Goal: Information Seeking & Learning: Check status

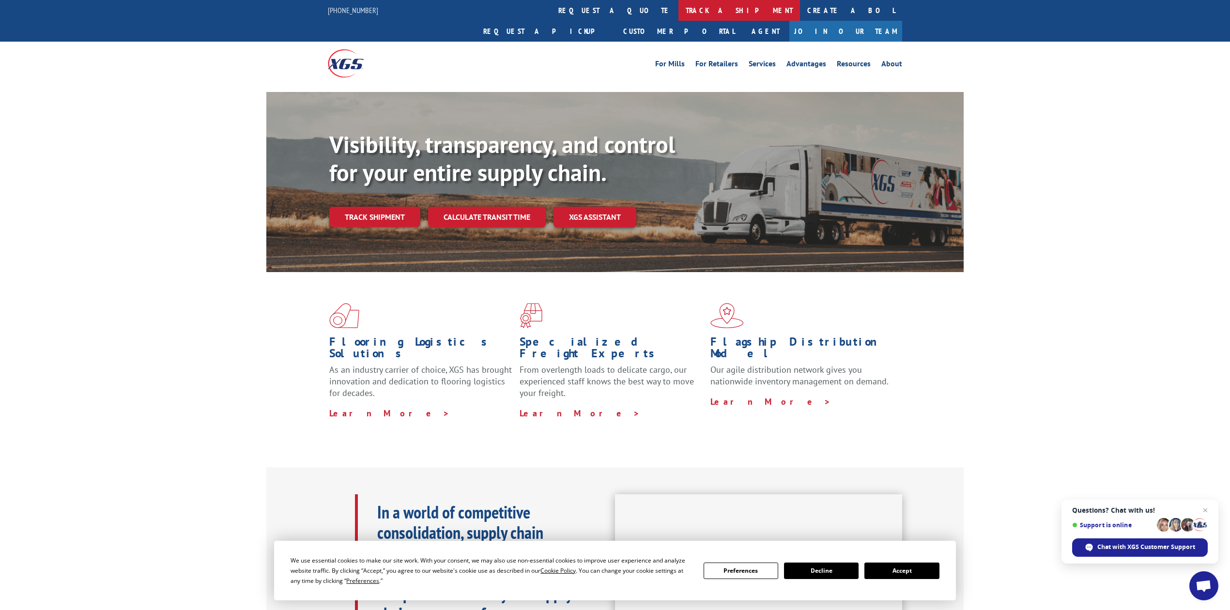
click at [678, 10] on link "track a shipment" at bounding box center [739, 10] width 122 height 21
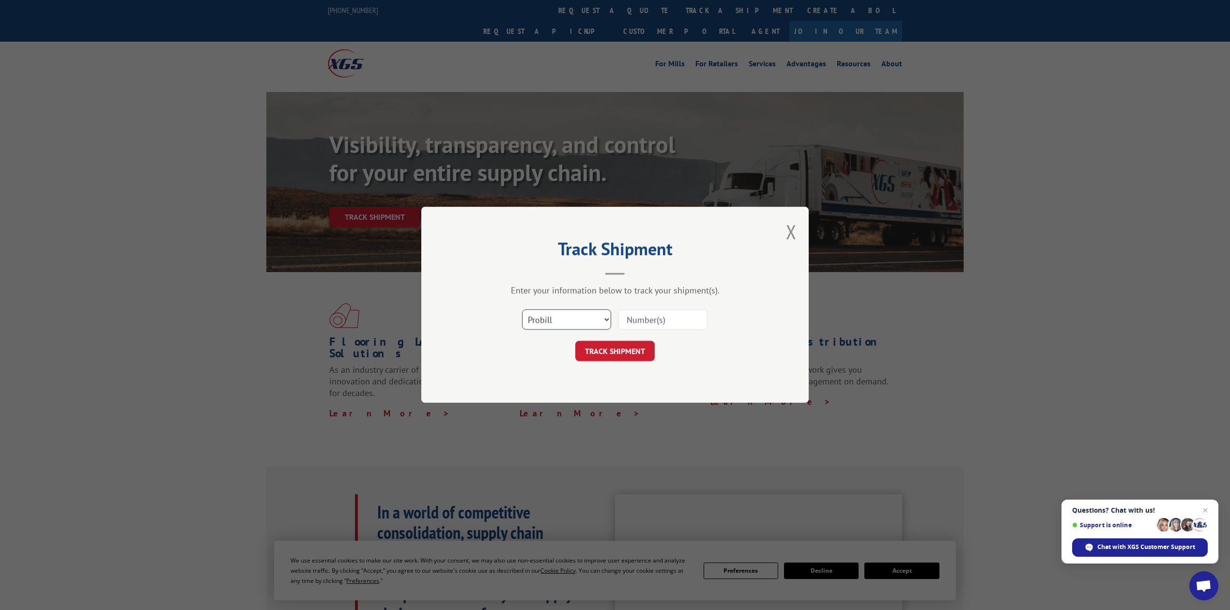
click at [552, 322] on select "Select category... Probill BOL PO" at bounding box center [566, 320] width 89 height 20
select select "bol"
click at [522, 310] on select "Select category... Probill BOL PO" at bounding box center [566, 320] width 89 height 20
click at [633, 325] on input at bounding box center [662, 320] width 89 height 20
type input "8641397"
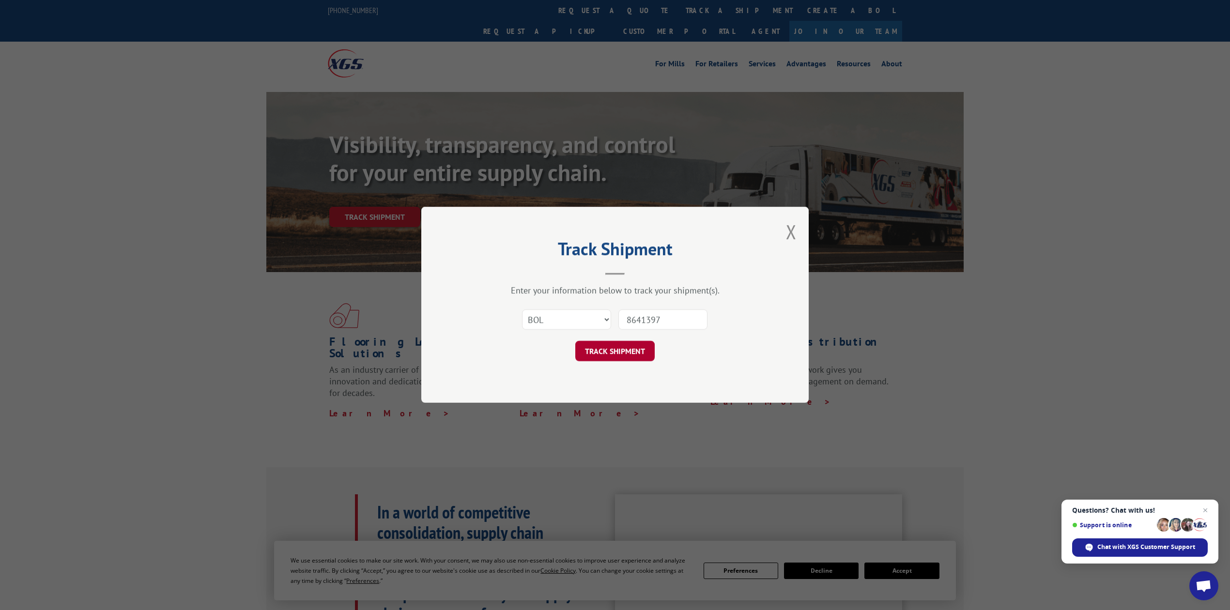
click at [624, 351] on button "TRACK SHIPMENT" at bounding box center [614, 351] width 79 height 20
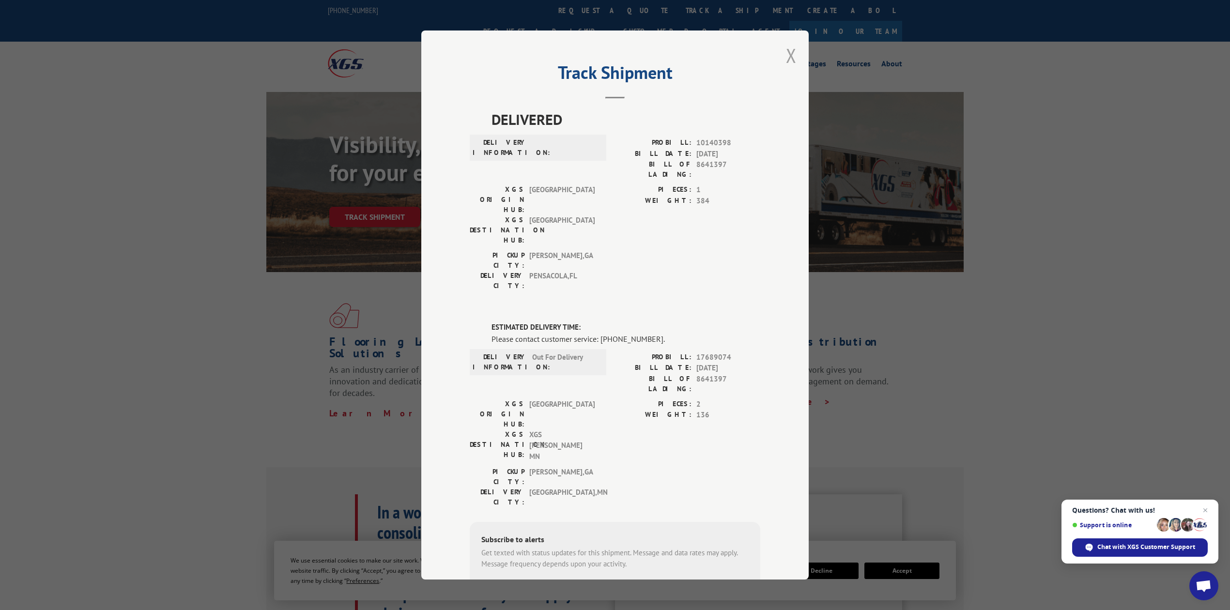
click at [786, 58] on button "Close modal" at bounding box center [791, 56] width 11 height 26
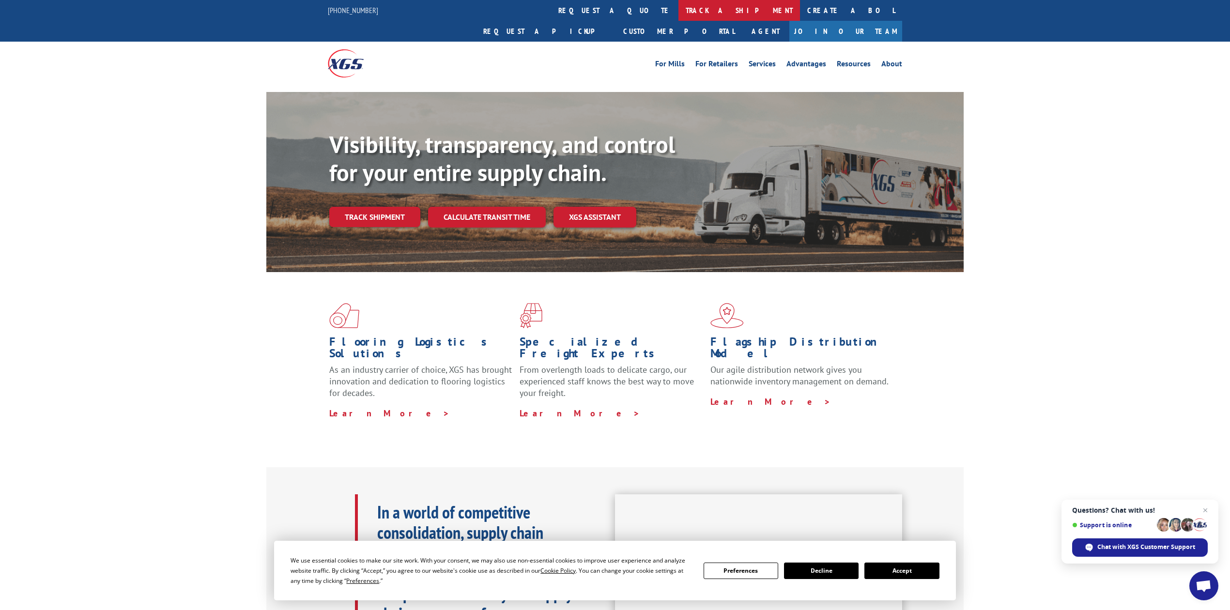
click at [678, 14] on link "track a shipment" at bounding box center [739, 10] width 122 height 21
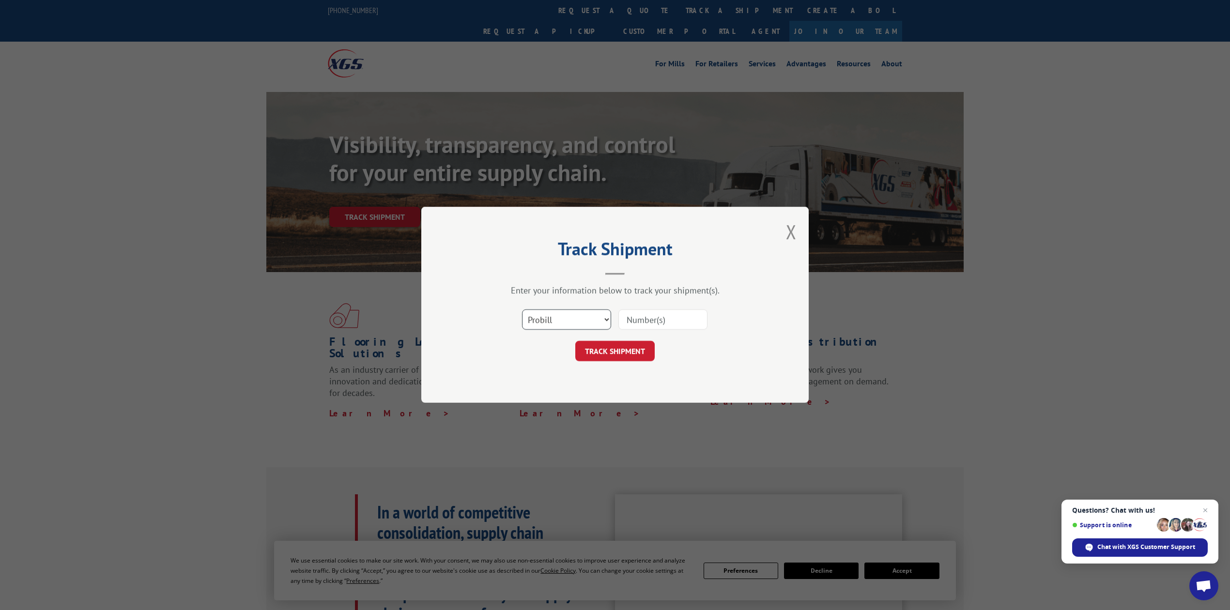
drag, startPoint x: 597, startPoint y: 314, endPoint x: 593, endPoint y: 324, distance: 11.1
click at [597, 314] on select "Select category... Probill BOL PO" at bounding box center [566, 320] width 89 height 20
select select "bol"
click at [522, 310] on select "Select category... Probill BOL PO" at bounding box center [566, 320] width 89 height 20
click at [659, 322] on input at bounding box center [662, 320] width 89 height 20
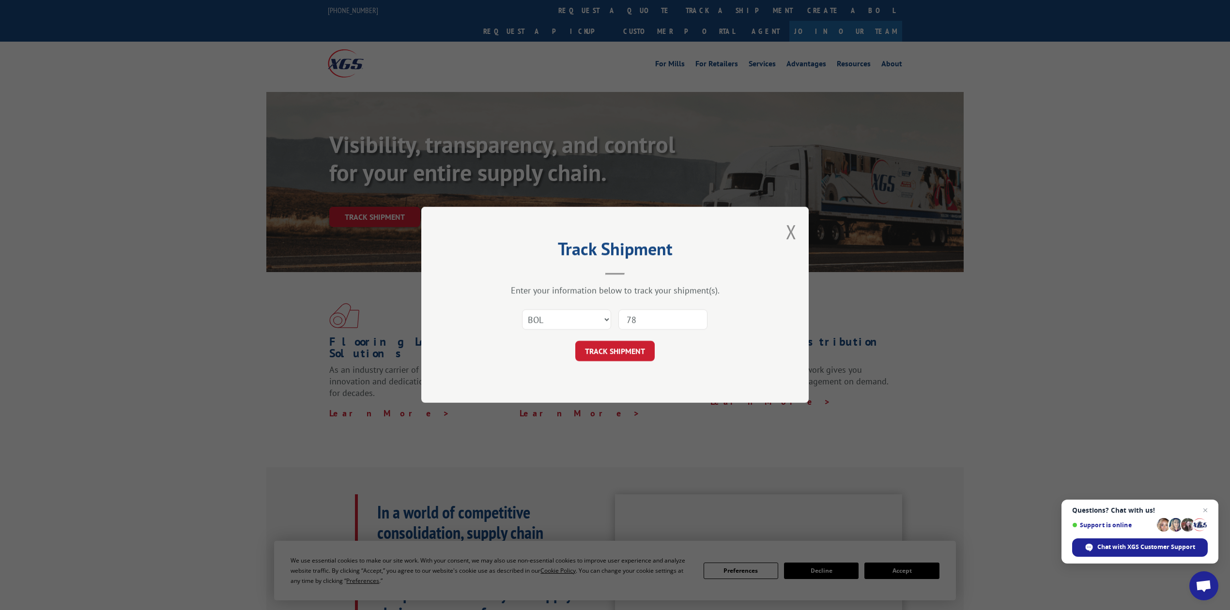
type input "7"
type input "8641556"
click at [621, 347] on button "TRACK SHIPMENT" at bounding box center [614, 351] width 79 height 20
